Goal: Navigation & Orientation: Find specific page/section

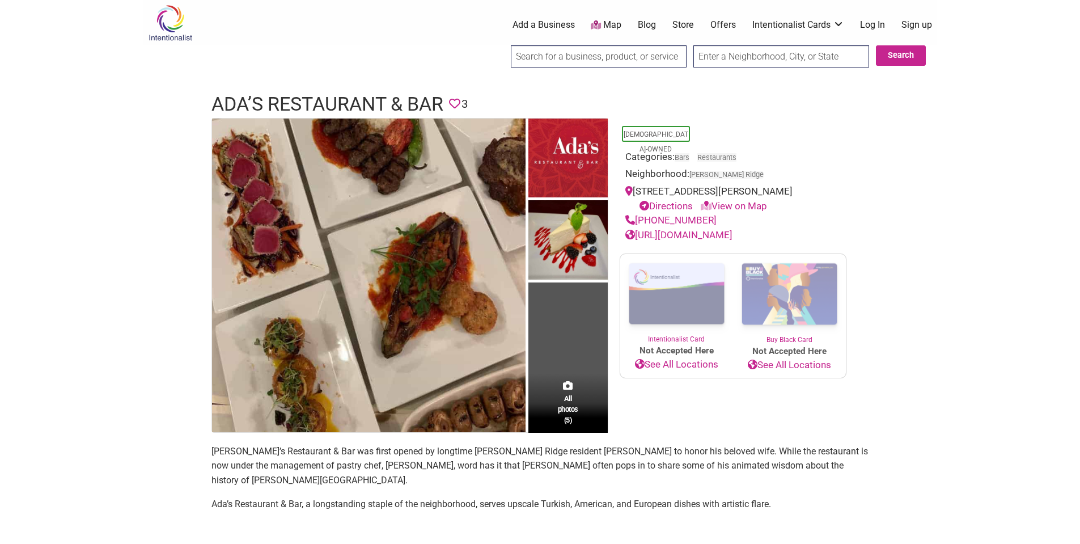
scroll to position [57, 0]
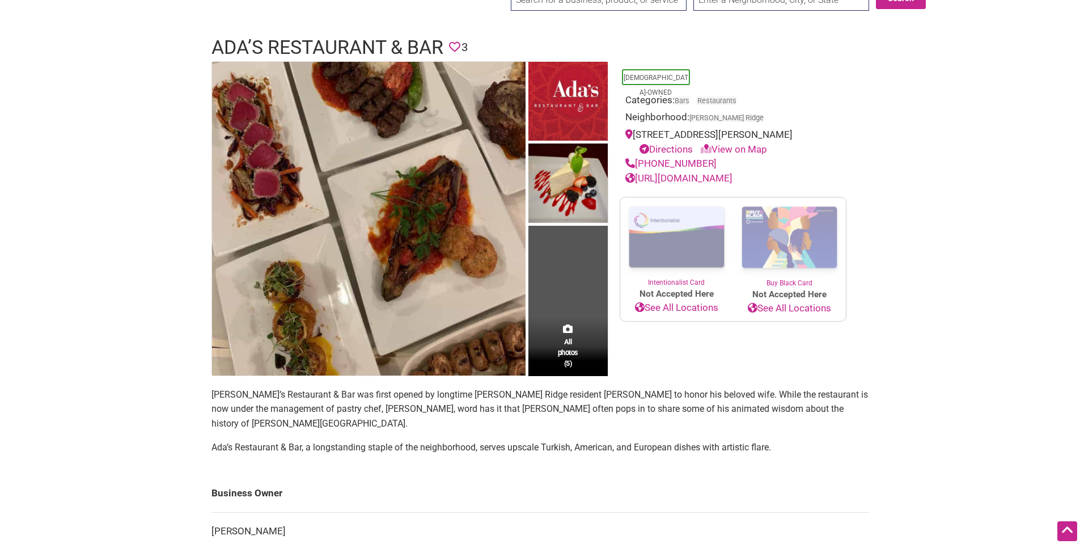
click at [690, 176] on link "[URL][DOMAIN_NAME]" at bounding box center [678, 177] width 107 height 11
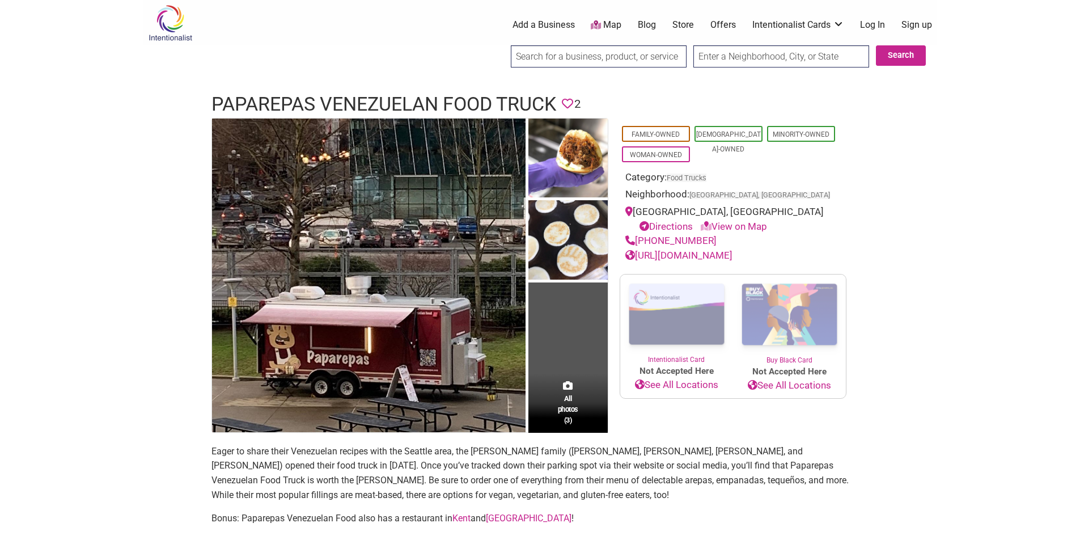
click at [732, 257] on link "https://www.paparepas.com/" at bounding box center [678, 254] width 107 height 11
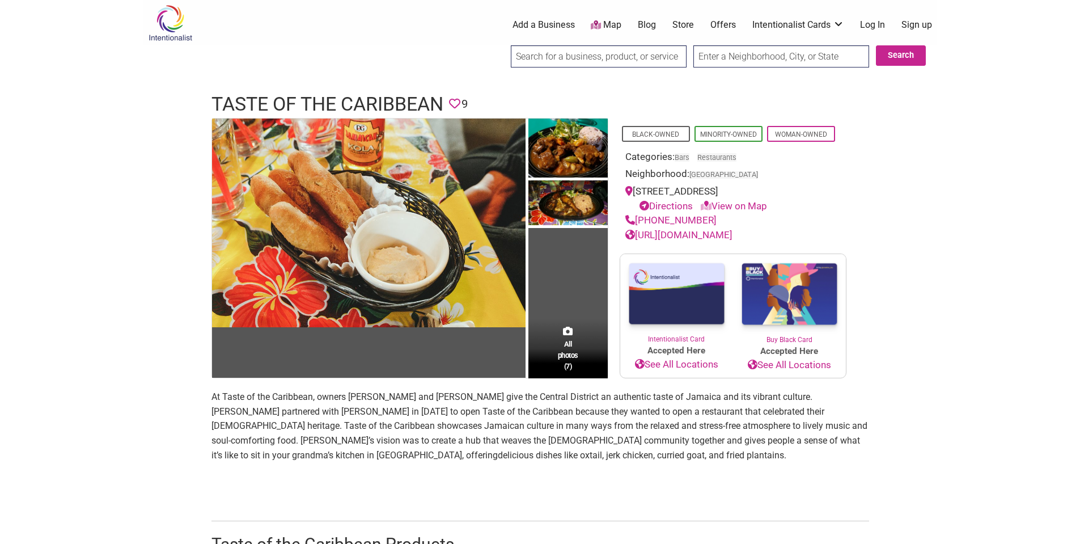
click at [688, 235] on link "[URL][DOMAIN_NAME]" at bounding box center [678, 234] width 107 height 11
